Goal: Transaction & Acquisition: Download file/media

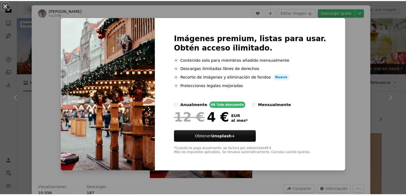
scroll to position [534, 0]
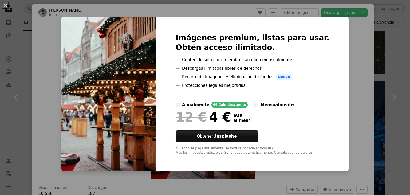
click at [347, 24] on div "An X shape Imágenes premium, listas para usar. Obtén acceso ilimitado. A plus s…" at bounding box center [205, 97] width 410 height 195
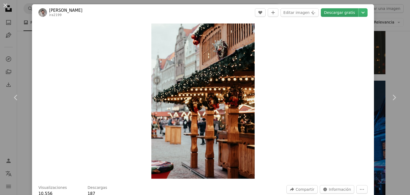
click at [347, 10] on link "Descargar gratis" at bounding box center [339, 12] width 37 height 9
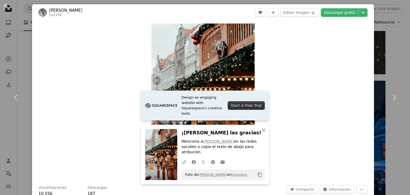
click at [83, 57] on div "Zoom in" at bounding box center [203, 101] width 342 height 160
click at [5, 5] on button "An X shape" at bounding box center [5, 5] width 6 height 6
